Goal: Task Accomplishment & Management: Use online tool/utility

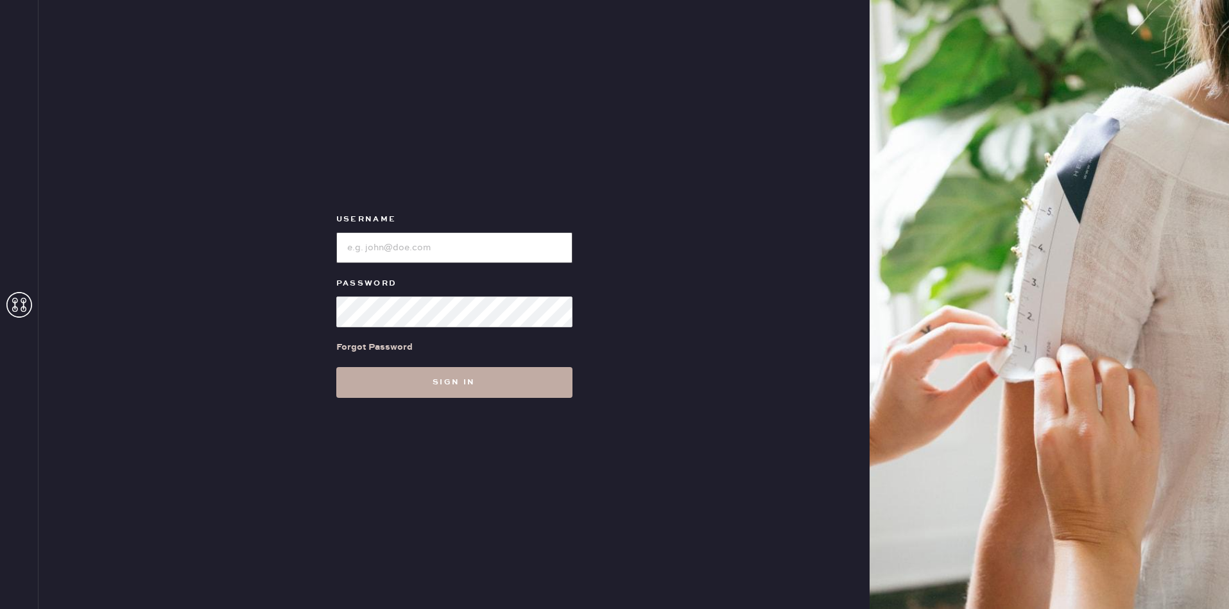
type input "reformationdesigndistrictmiami"
click at [422, 380] on button "Sign in" at bounding box center [454, 382] width 236 height 31
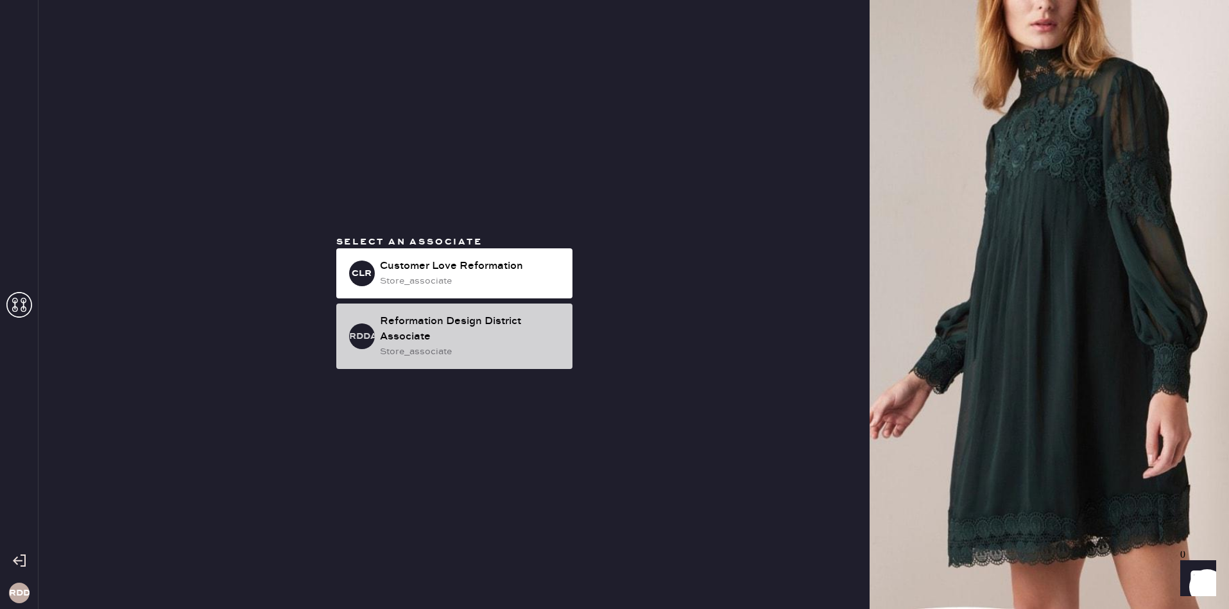
click at [474, 324] on div "Reformation Design District Associate" at bounding box center [471, 329] width 182 height 31
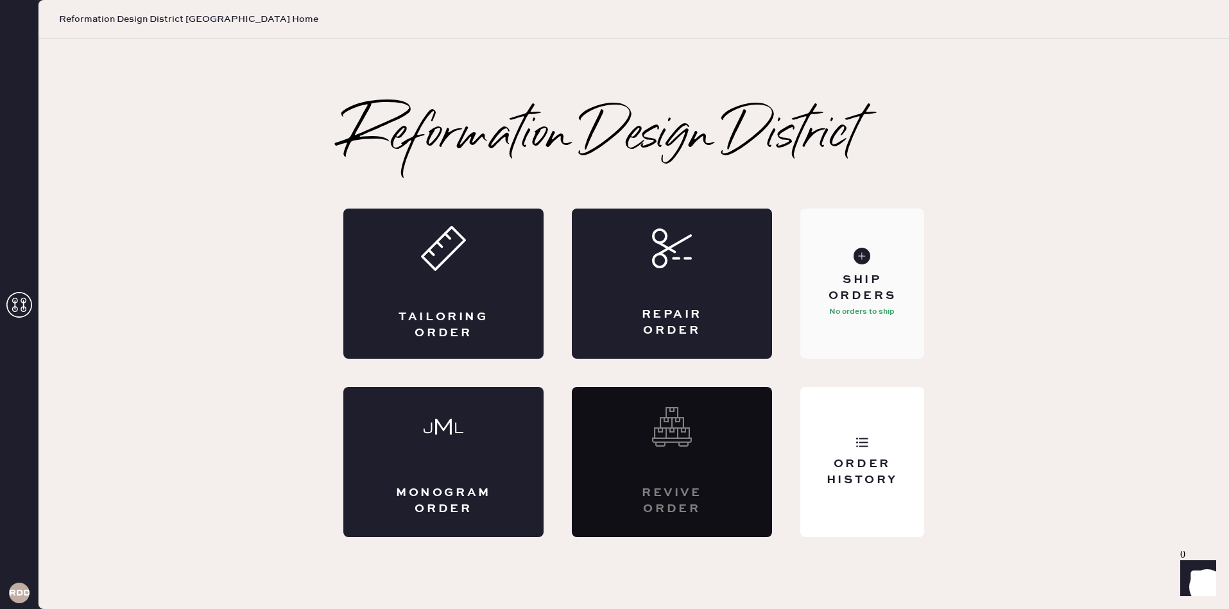
click at [867, 297] on div "Ship Orders" at bounding box center [862, 288] width 103 height 32
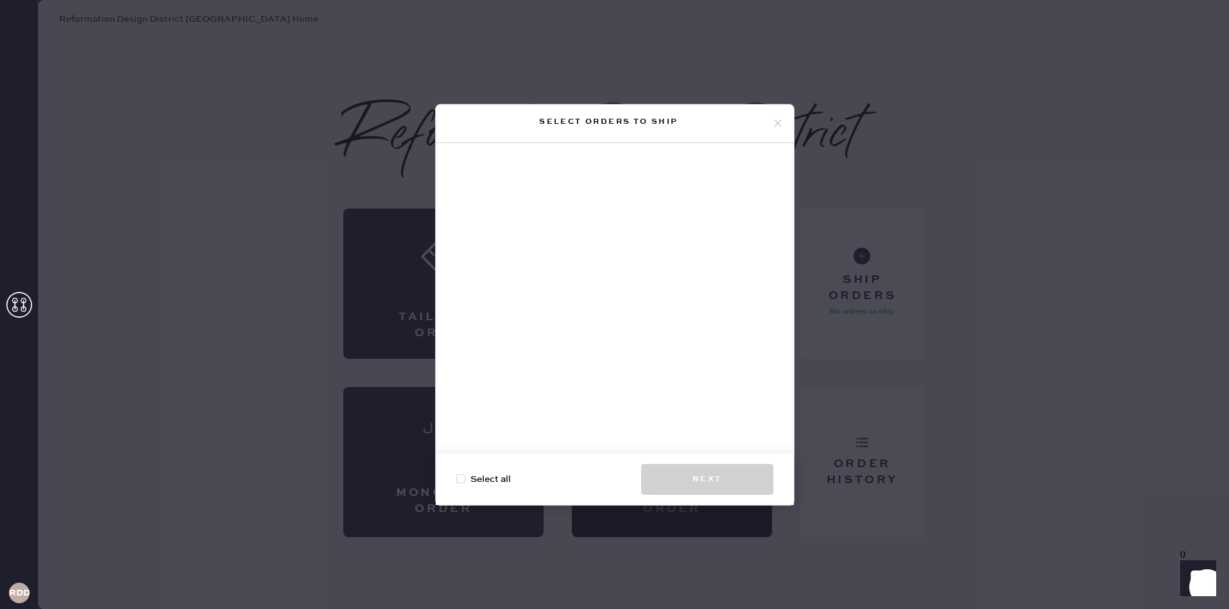
click at [458, 480] on div at bounding box center [460, 478] width 9 height 9
click at [457, 473] on input "Select all" at bounding box center [456, 473] width 1 height 1
checkbox input "true"
click at [776, 121] on icon at bounding box center [778, 123] width 12 height 12
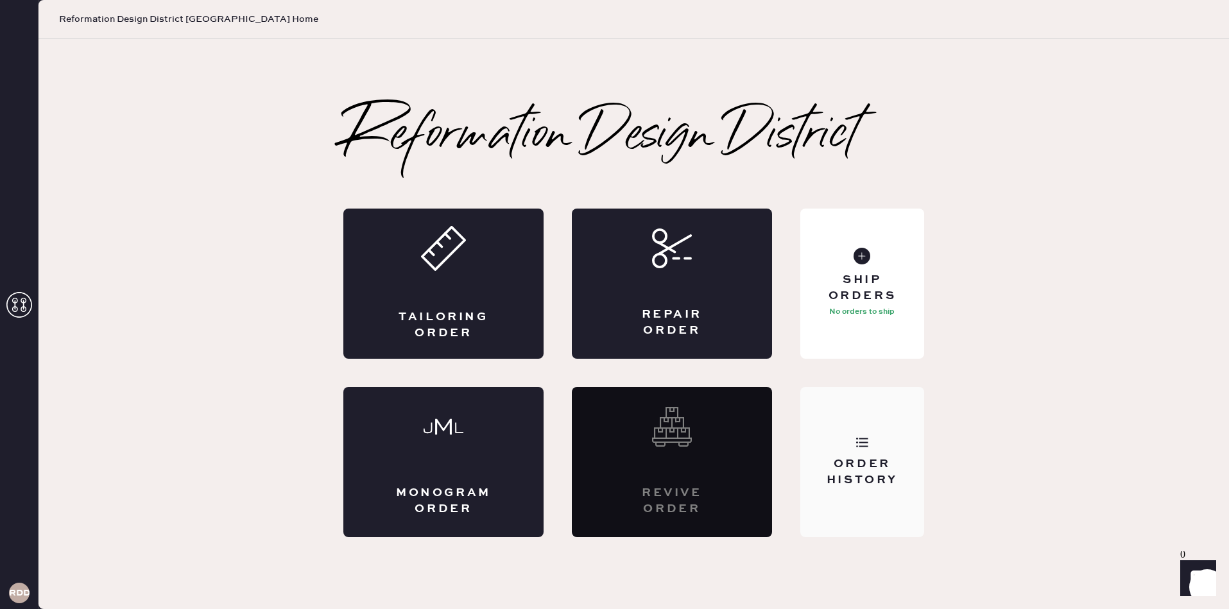
click at [853, 492] on div "Order History" at bounding box center [863, 462] width 124 height 150
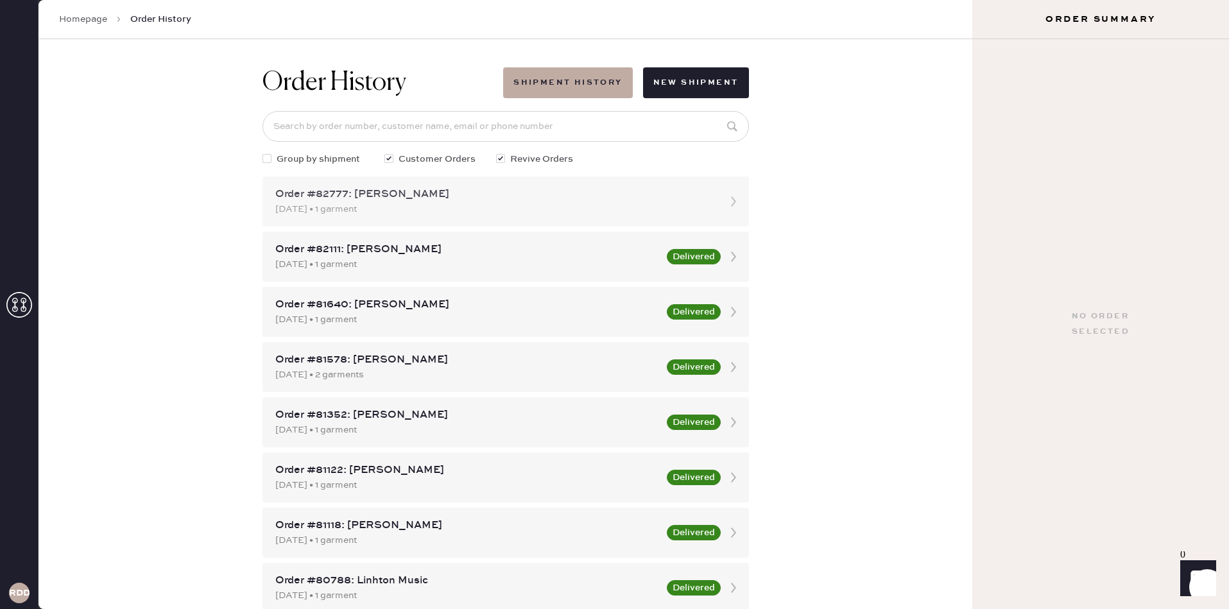
click at [489, 203] on div "[DATE] • 1 garment" at bounding box center [494, 209] width 438 height 14
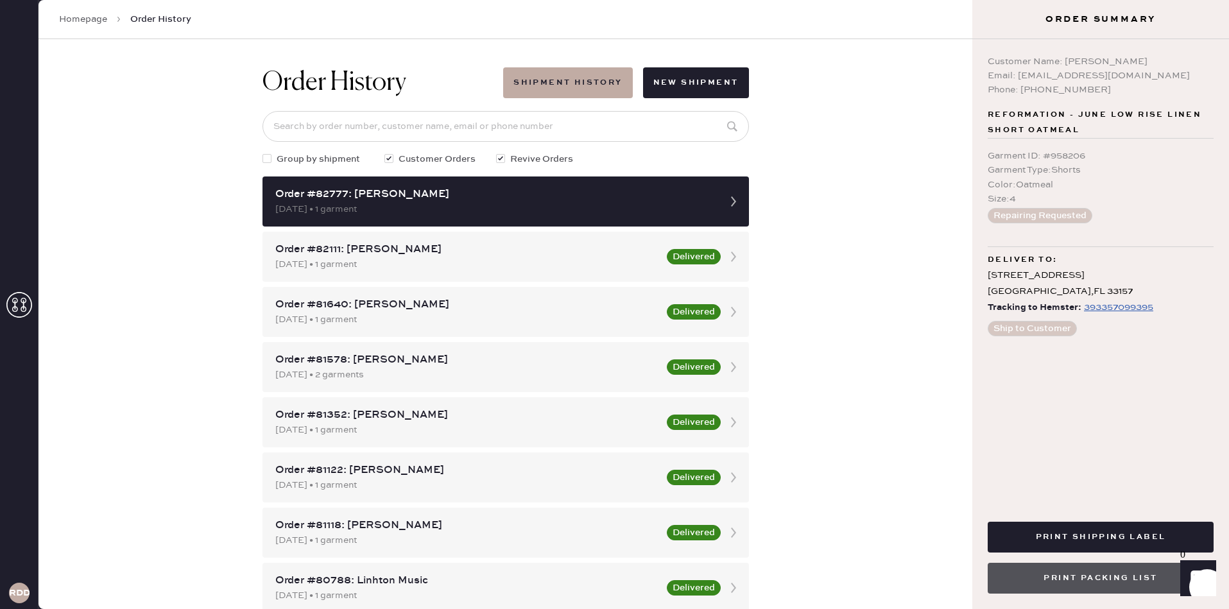
click at [1115, 582] on button "Print Packing List" at bounding box center [1101, 578] width 226 height 31
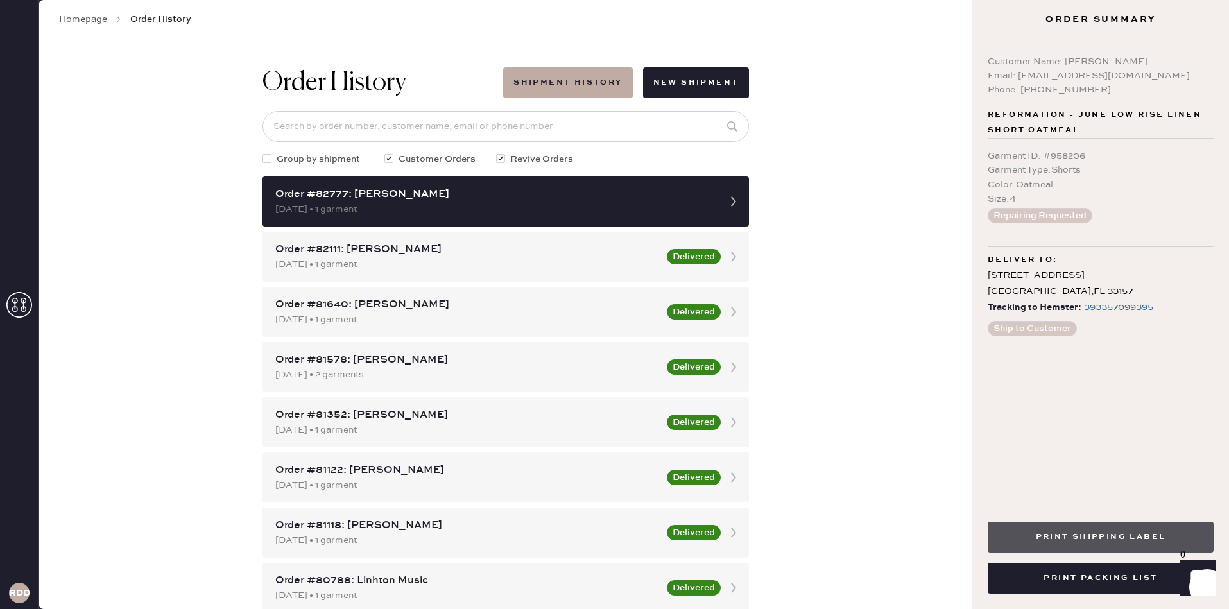
click at [1113, 537] on button "Print Shipping Label" at bounding box center [1101, 537] width 226 height 31
